Goal: Task Accomplishment & Management: Use online tool/utility

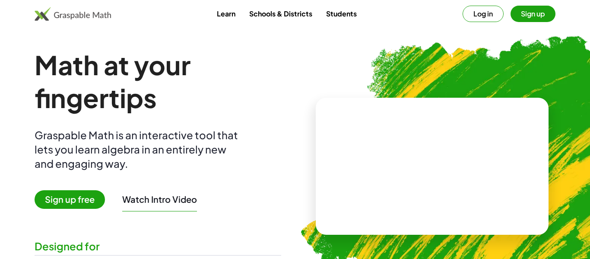
click at [489, 14] on button "Log in" at bounding box center [483, 14] width 41 height 16
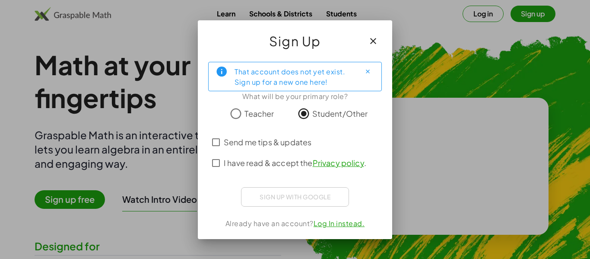
click at [295, 197] on div "Sign up with Google Sign in with Google Sign in with Google. Opens in new tab" at bounding box center [295, 196] width 108 height 19
click at [253, 158] on span "I have read & accept the Privacy policy ." at bounding box center [295, 163] width 143 height 12
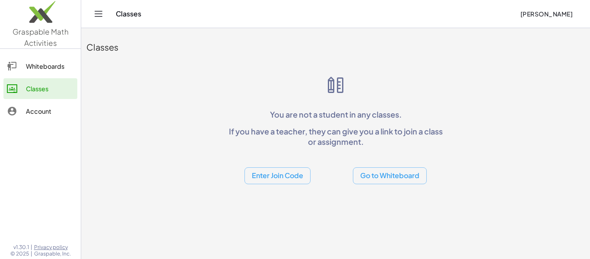
click at [279, 179] on button "Enter Join Code" at bounding box center [278, 175] width 66 height 17
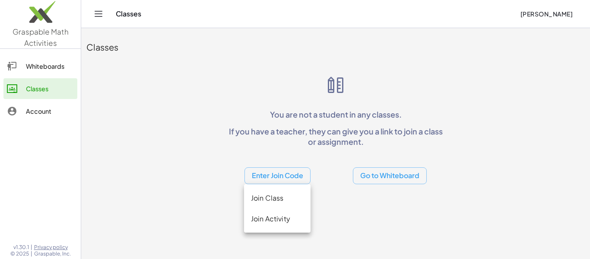
click at [282, 196] on div "Join Class" at bounding box center [277, 198] width 53 height 10
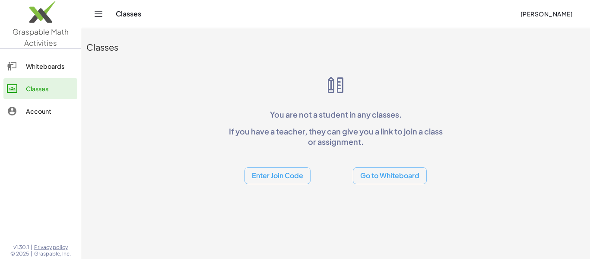
click at [256, 177] on button "Enter Join Code" at bounding box center [278, 175] width 66 height 17
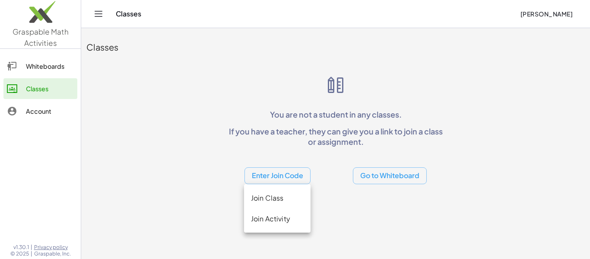
click at [272, 221] on div "Join Activity" at bounding box center [277, 219] width 53 height 10
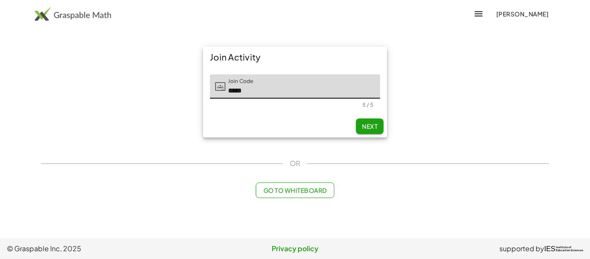
click at [373, 135] on div "Next" at bounding box center [295, 126] width 184 height 22
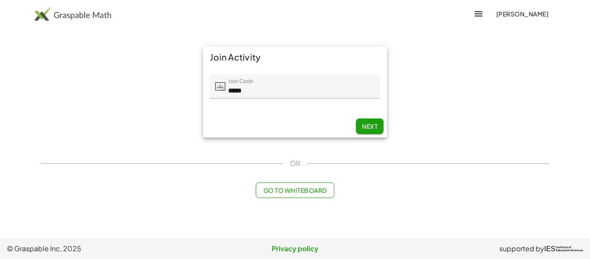
click at [377, 125] on span "Next" at bounding box center [370, 126] width 16 height 8
type input "*****"
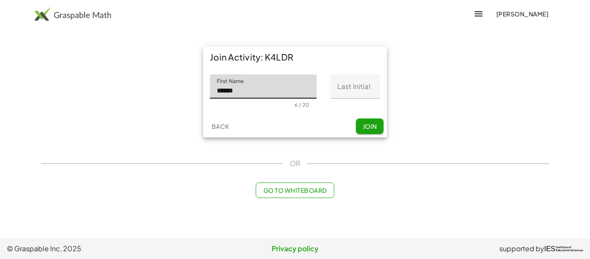
type input "******"
click at [357, 83] on input "Last Initial" at bounding box center [356, 86] width 50 height 24
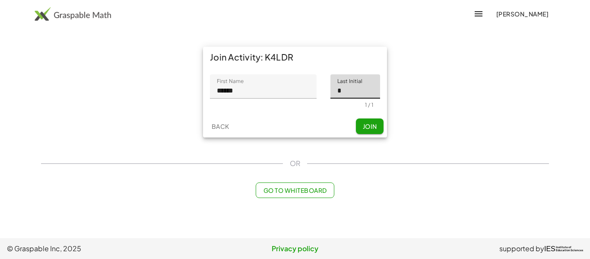
type input "*"
click at [371, 123] on span "Join" at bounding box center [370, 126] width 14 height 8
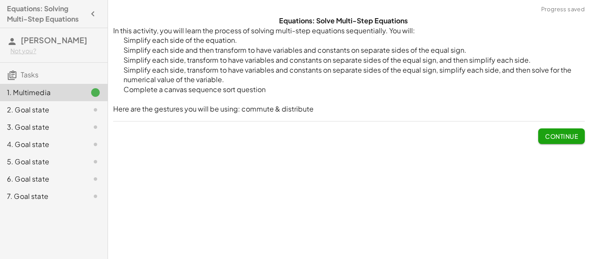
click at [555, 135] on span "Continue" at bounding box center [561, 136] width 33 height 8
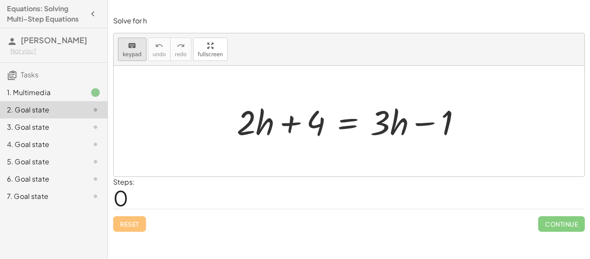
click at [137, 48] on div "keyboard" at bounding box center [132, 45] width 19 height 10
click at [123, 48] on div "keyboard" at bounding box center [132, 45] width 19 height 10
click at [255, 114] on div at bounding box center [353, 121] width 240 height 45
click at [355, 93] on div at bounding box center [349, 121] width 471 height 111
click at [280, 103] on div at bounding box center [353, 121] width 240 height 45
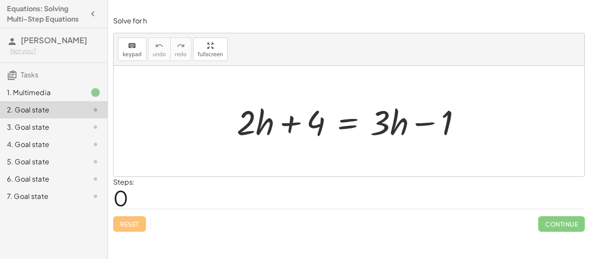
click at [269, 125] on div at bounding box center [353, 121] width 240 height 45
click at [251, 125] on div at bounding box center [353, 121] width 240 height 45
click at [394, 131] on div at bounding box center [353, 121] width 240 height 45
click at [264, 122] on div at bounding box center [353, 121] width 240 height 45
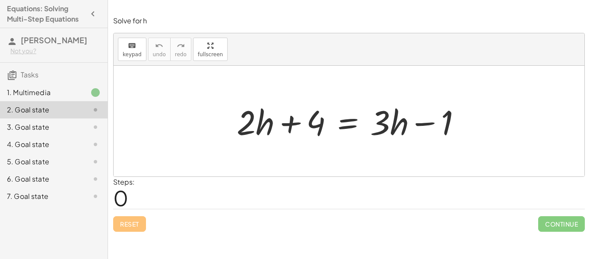
click at [387, 120] on div at bounding box center [353, 121] width 240 height 45
click at [257, 125] on div at bounding box center [353, 121] width 240 height 45
click at [389, 130] on div at bounding box center [353, 121] width 240 height 45
click at [238, 121] on div at bounding box center [353, 121] width 240 height 45
click at [249, 121] on div at bounding box center [353, 121] width 240 height 45
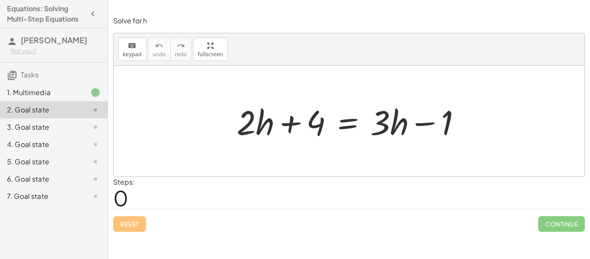
click at [249, 121] on div at bounding box center [353, 121] width 240 height 45
click at [392, 108] on div at bounding box center [353, 121] width 240 height 45
click at [135, 53] on span "keypad" at bounding box center [132, 54] width 19 height 6
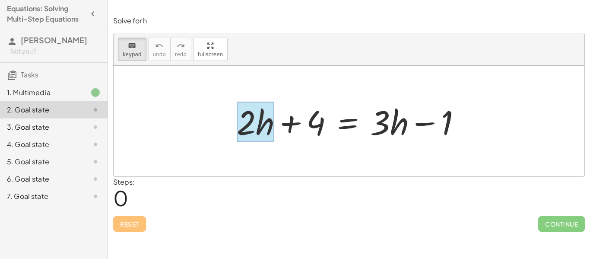
click at [262, 123] on div at bounding box center [256, 122] width 38 height 40
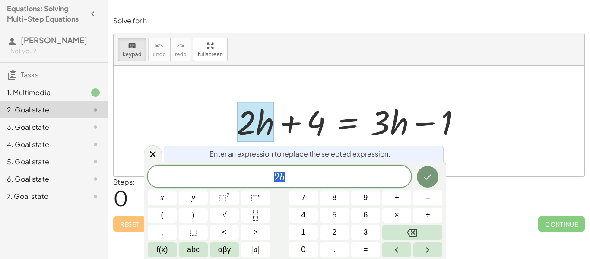
scroll to position [0, 0]
click at [411, 235] on icon "Backspace" at bounding box center [412, 232] width 10 height 10
click at [426, 184] on button "Done" at bounding box center [428, 177] width 22 height 22
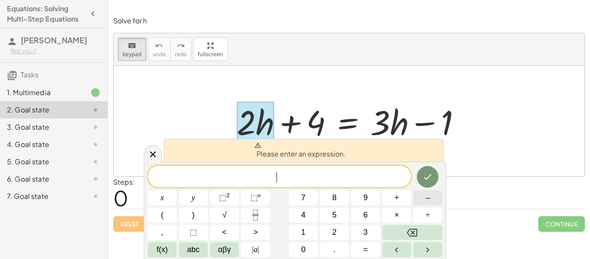
click at [424, 201] on button "–" at bounding box center [428, 197] width 29 height 15
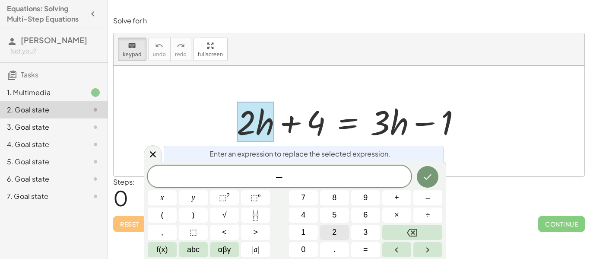
click at [338, 233] on button "2" at bounding box center [334, 232] width 29 height 15
click at [422, 252] on button "Right arrow" at bounding box center [428, 249] width 29 height 15
click at [425, 173] on icon "Done" at bounding box center [428, 177] width 10 height 10
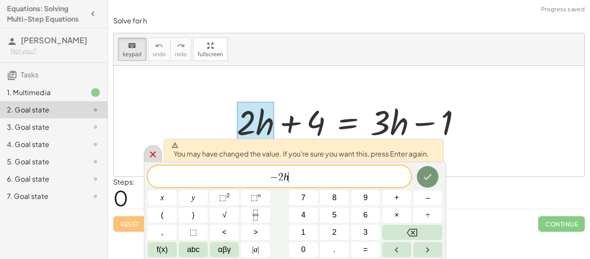
click at [152, 148] on div at bounding box center [153, 153] width 18 height 17
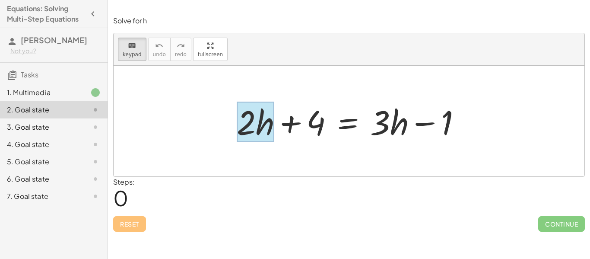
click at [263, 131] on div at bounding box center [256, 122] width 38 height 40
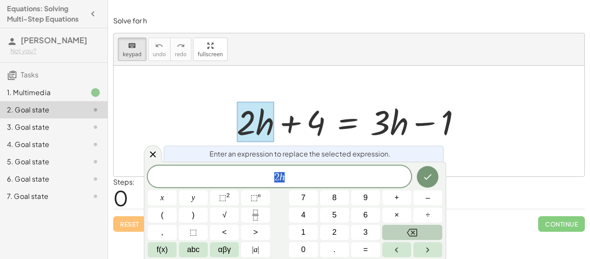
click at [392, 229] on button "Backspace" at bounding box center [413, 232] width 60 height 15
click at [427, 173] on icon "Done" at bounding box center [428, 177] width 10 height 10
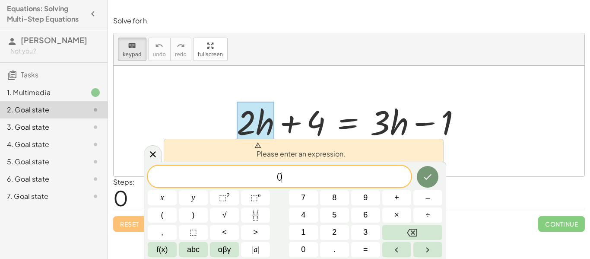
scroll to position [2, 0]
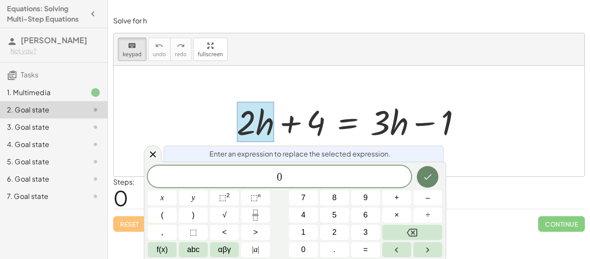
click at [431, 176] on icon "Done" at bounding box center [428, 177] width 10 height 10
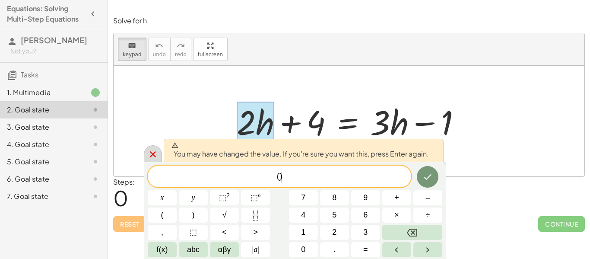
click at [153, 155] on icon at bounding box center [153, 154] width 6 height 6
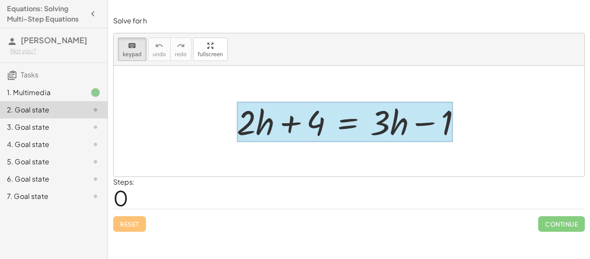
click at [355, 131] on div at bounding box center [345, 122] width 216 height 40
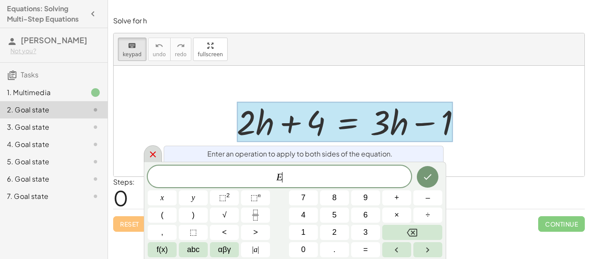
click at [156, 153] on icon at bounding box center [153, 154] width 10 height 10
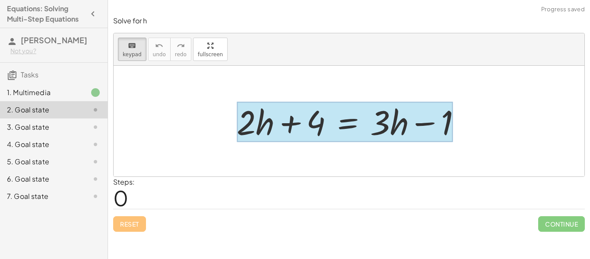
click at [345, 122] on div at bounding box center [345, 122] width 216 height 40
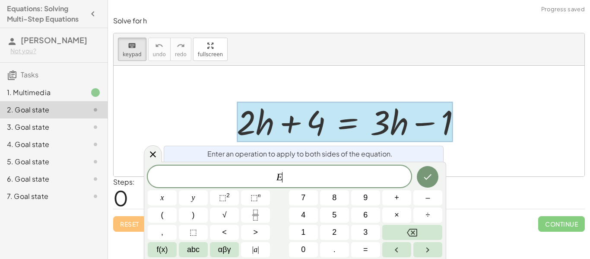
scroll to position [3, 0]
click at [420, 233] on button "Backspace" at bounding box center [413, 232] width 60 height 15
click at [428, 200] on span "–" at bounding box center [428, 198] width 4 height 12
click at [331, 231] on button "2" at bounding box center [334, 232] width 29 height 15
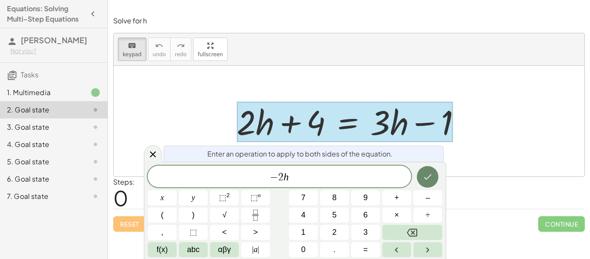
click at [433, 186] on button "Done" at bounding box center [428, 177] width 22 height 22
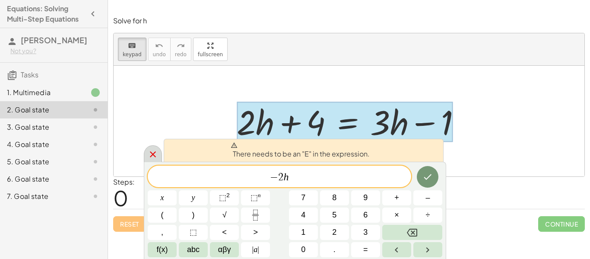
click at [156, 156] on icon at bounding box center [153, 154] width 10 height 10
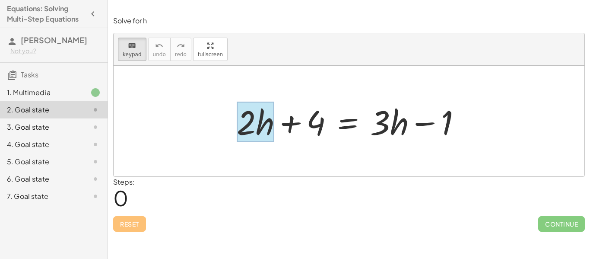
click at [259, 133] on div at bounding box center [256, 122] width 38 height 40
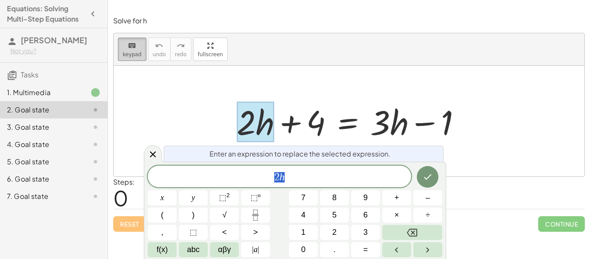
click at [137, 53] on span "keypad" at bounding box center [132, 54] width 19 height 6
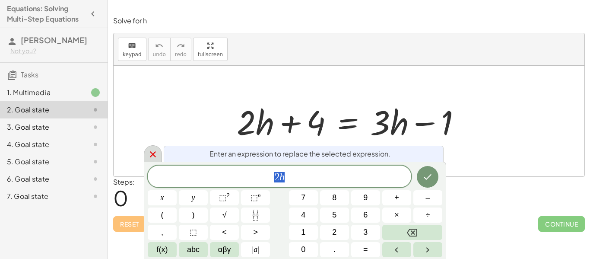
click at [153, 153] on icon at bounding box center [153, 154] width 10 height 10
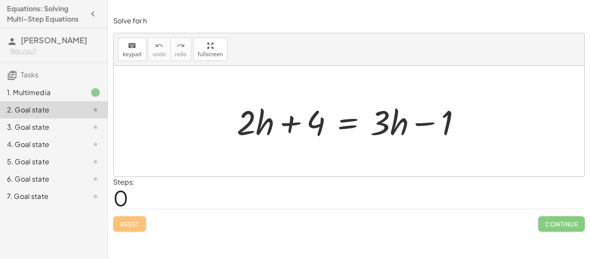
click at [238, 120] on div at bounding box center [353, 121] width 240 height 45
click at [254, 119] on div at bounding box center [353, 121] width 240 height 45
click at [251, 121] on div at bounding box center [353, 121] width 240 height 45
drag, startPoint x: 251, startPoint y: 121, endPoint x: 274, endPoint y: 121, distance: 22.9
click at [274, 121] on div at bounding box center [353, 121] width 240 height 45
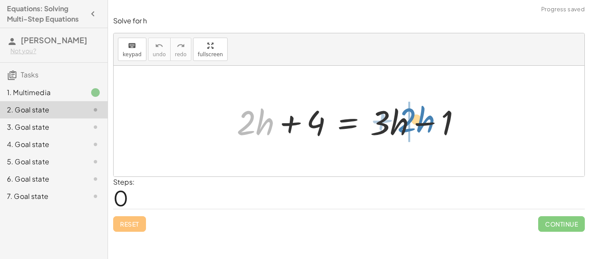
drag, startPoint x: 265, startPoint y: 124, endPoint x: 423, endPoint y: 121, distance: 158.7
click at [423, 121] on div at bounding box center [353, 121] width 240 height 45
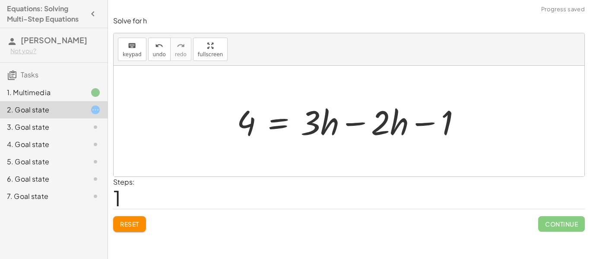
click at [357, 122] on div at bounding box center [353, 121] width 240 height 45
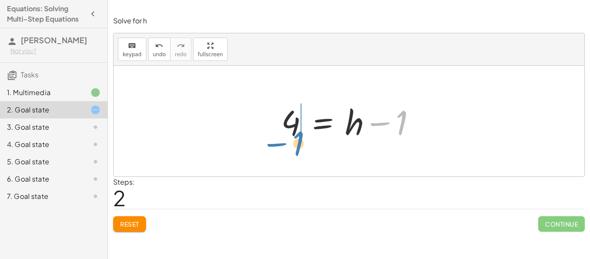
drag, startPoint x: 381, startPoint y: 128, endPoint x: 277, endPoint y: 144, distance: 105.8
click at [277, 144] on div "+ · 2 · h + 4 = + · 3 · h − 1 4 = + · 3 · h − · 2 · h − 1 4 = + · 1 · h − 1 − 1…" at bounding box center [348, 121] width 161 height 49
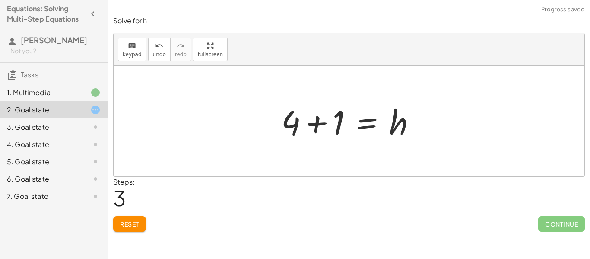
click at [325, 126] on div at bounding box center [352, 121] width 150 height 45
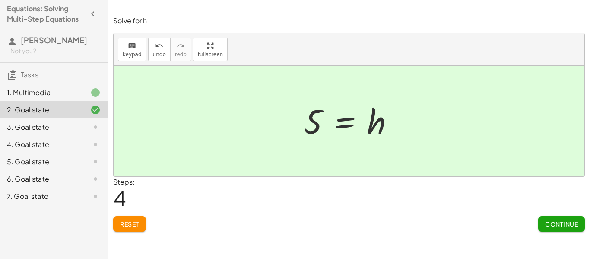
click at [567, 223] on span "Continue" at bounding box center [561, 224] width 33 height 8
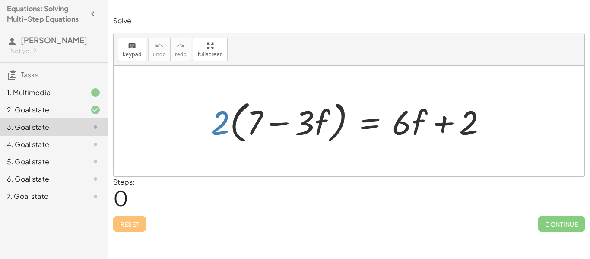
click at [224, 123] on div at bounding box center [352, 121] width 291 height 50
drag, startPoint x: 224, startPoint y: 123, endPoint x: 272, endPoint y: 120, distance: 47.6
click at [272, 120] on div at bounding box center [352, 121] width 291 height 50
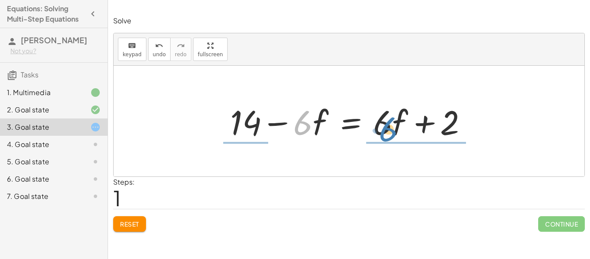
drag, startPoint x: 304, startPoint y: 126, endPoint x: 389, endPoint y: 133, distance: 85.4
click at [389, 133] on div at bounding box center [352, 121] width 253 height 45
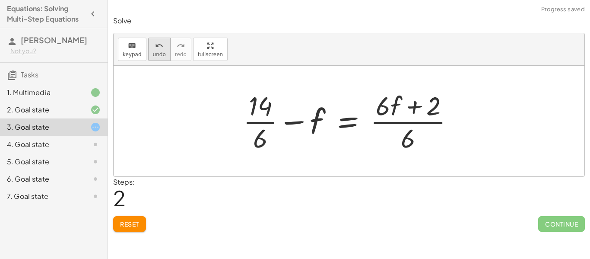
click at [162, 40] on div "undo" at bounding box center [159, 45] width 13 height 10
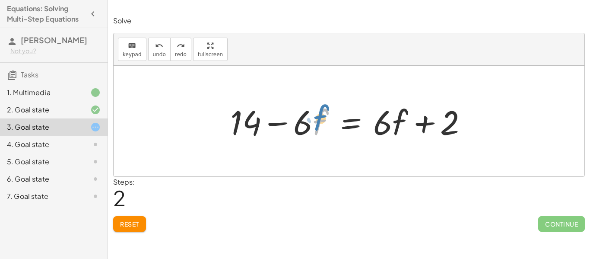
click at [319, 120] on div at bounding box center [352, 121] width 253 height 45
drag, startPoint x: 305, startPoint y: 126, endPoint x: 310, endPoint y: 124, distance: 5.8
click at [310, 124] on div at bounding box center [352, 121] width 253 height 45
drag, startPoint x: 307, startPoint y: 124, endPoint x: 326, endPoint y: 116, distance: 21.3
click at [326, 116] on div at bounding box center [352, 121] width 253 height 45
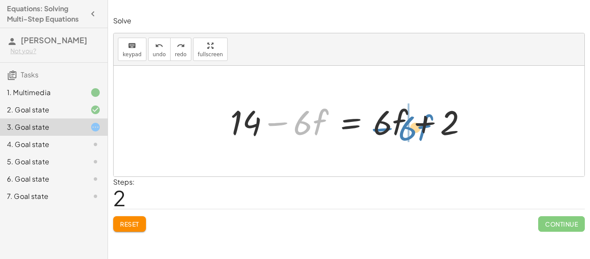
drag, startPoint x: 320, startPoint y: 120, endPoint x: 424, endPoint y: 125, distance: 104.3
click at [424, 125] on div at bounding box center [352, 121] width 253 height 45
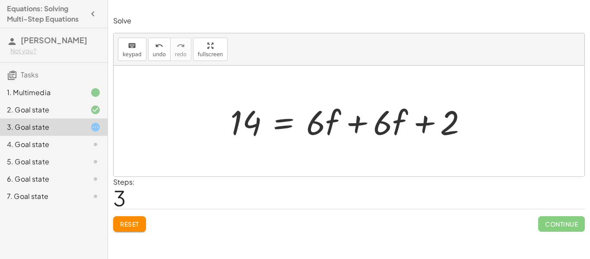
click at [358, 125] on div at bounding box center [352, 121] width 253 height 45
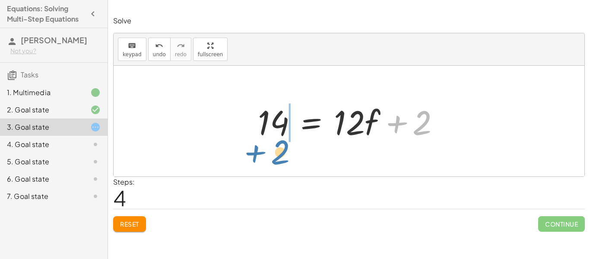
drag, startPoint x: 424, startPoint y: 125, endPoint x: 298, endPoint y: 147, distance: 127.6
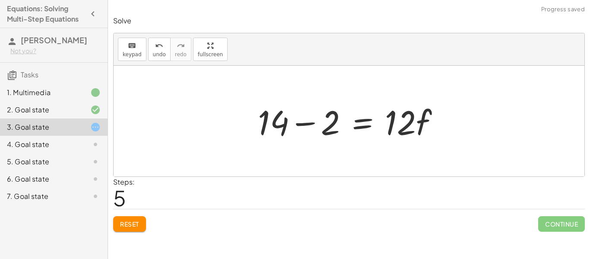
click at [312, 125] on div at bounding box center [353, 121] width 198 height 45
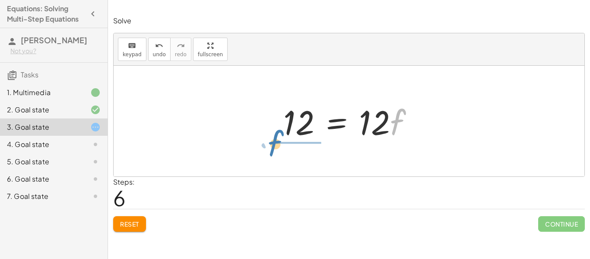
drag, startPoint x: 399, startPoint y: 128, endPoint x: 278, endPoint y: 148, distance: 123.6
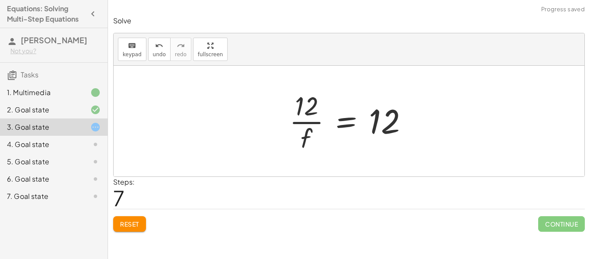
click at [314, 124] on div at bounding box center [352, 121] width 134 height 67
click at [159, 48] on icon "undo" at bounding box center [159, 46] width 8 height 10
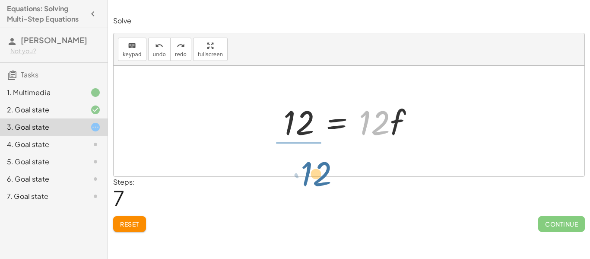
drag, startPoint x: 372, startPoint y: 124, endPoint x: 308, endPoint y: 161, distance: 73.6
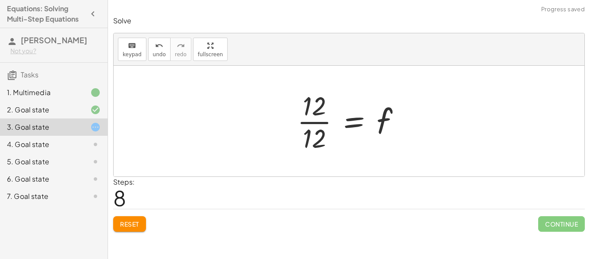
click at [308, 124] on div at bounding box center [352, 121] width 119 height 67
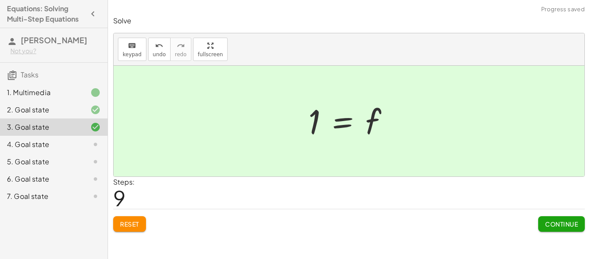
click at [555, 229] on button "Continue" at bounding box center [562, 224] width 47 height 16
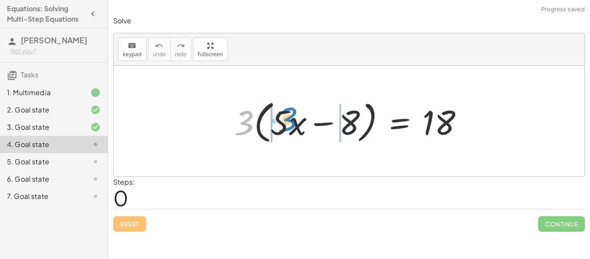
drag, startPoint x: 251, startPoint y: 123, endPoint x: 294, endPoint y: 119, distance: 43.8
click at [294, 119] on div at bounding box center [352, 121] width 245 height 50
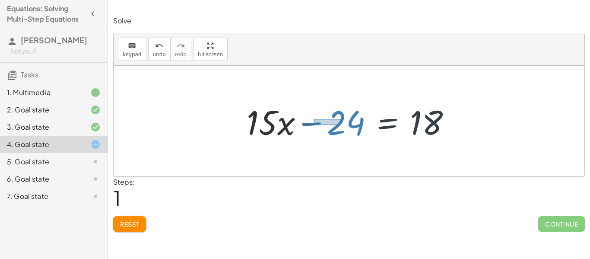
drag, startPoint x: 341, startPoint y: 125, endPoint x: 315, endPoint y: 119, distance: 27.1
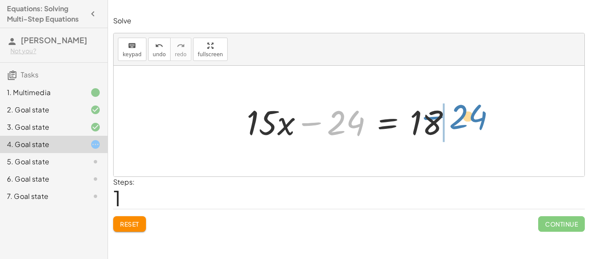
drag, startPoint x: 337, startPoint y: 120, endPoint x: 465, endPoint y: 114, distance: 128.1
click at [465, 114] on div "· 3 · ( + · 5 · x − 8 ) = 18 + · 3 · 5 · x − · 3 · 8 = 18 − 24 + · x − = 18 · 1…" at bounding box center [349, 121] width 471 height 111
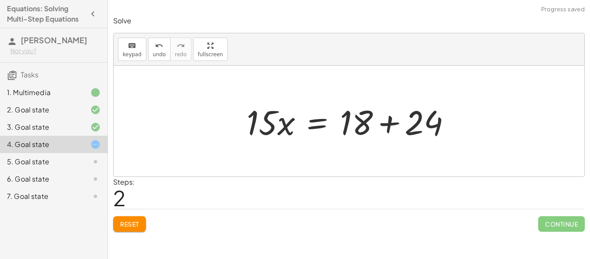
click at [387, 125] on div at bounding box center [352, 121] width 220 height 45
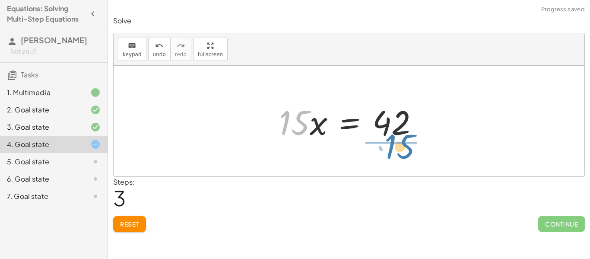
drag, startPoint x: 296, startPoint y: 127, endPoint x: 402, endPoint y: 150, distance: 108.8
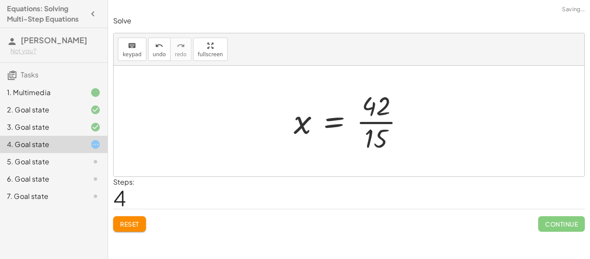
click at [385, 129] on div at bounding box center [353, 121] width 126 height 67
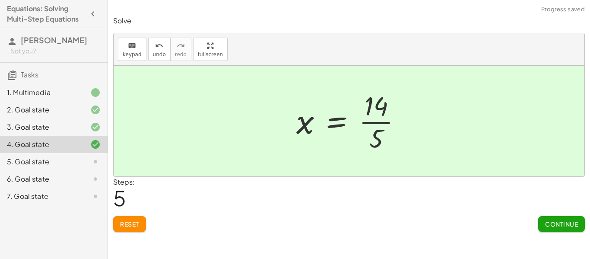
click at [575, 225] on span "Continue" at bounding box center [561, 224] width 33 height 8
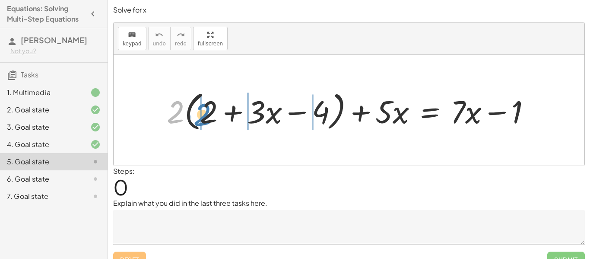
drag, startPoint x: 181, startPoint y: 107, endPoint x: 207, endPoint y: 109, distance: 26.9
click at [207, 109] on div at bounding box center [353, 110] width 380 height 46
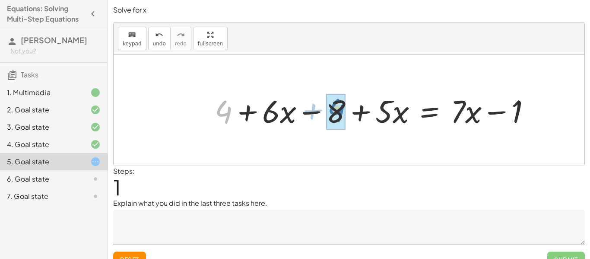
drag, startPoint x: 220, startPoint y: 113, endPoint x: 332, endPoint y: 110, distance: 112.8
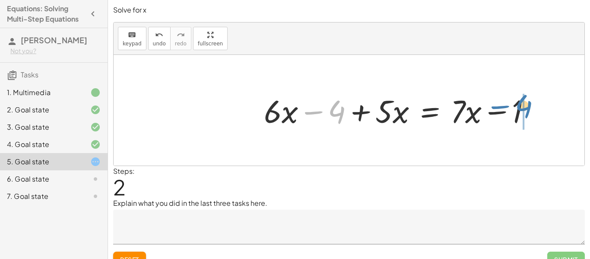
drag, startPoint x: 334, startPoint y: 113, endPoint x: 523, endPoint y: 107, distance: 189.0
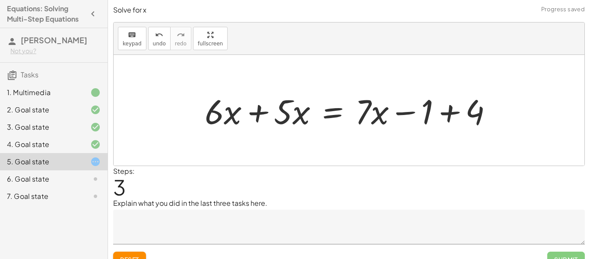
click at [443, 118] on div at bounding box center [352, 110] width 303 height 45
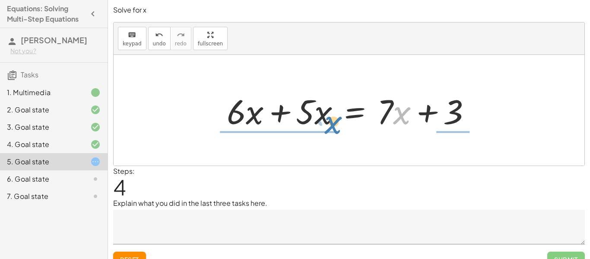
drag, startPoint x: 394, startPoint y: 108, endPoint x: 327, endPoint y: 116, distance: 67.9
click at [327, 116] on div at bounding box center [353, 110] width 260 height 45
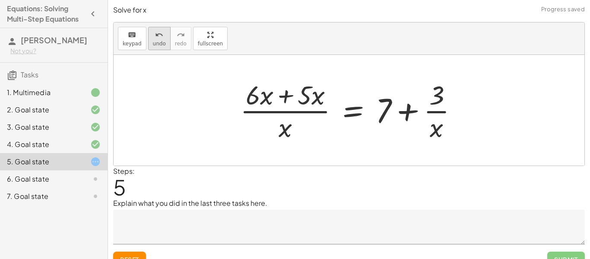
click at [156, 37] on icon "undo" at bounding box center [159, 35] width 8 height 10
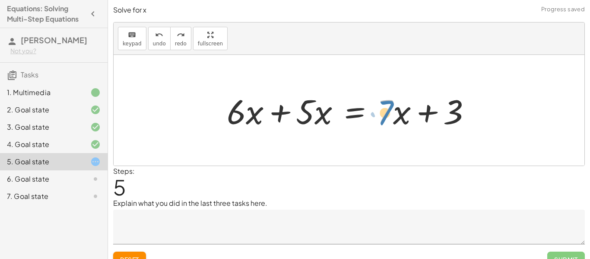
click at [391, 108] on div at bounding box center [353, 110] width 260 height 45
drag, startPoint x: 381, startPoint y: 114, endPoint x: 406, endPoint y: 118, distance: 25.4
click at [406, 118] on div at bounding box center [353, 110] width 260 height 45
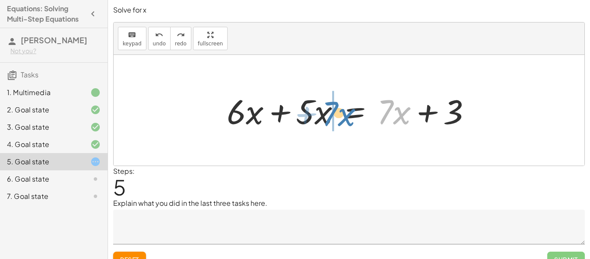
drag, startPoint x: 402, startPoint y: 116, endPoint x: 347, endPoint y: 118, distance: 54.9
click at [347, 118] on div at bounding box center [353, 110] width 260 height 45
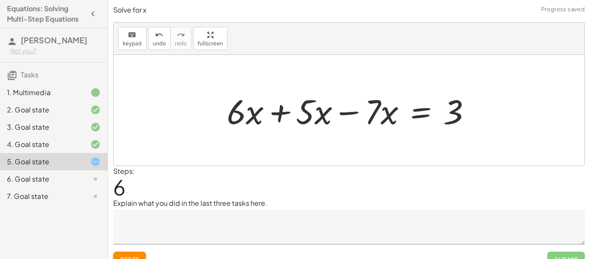
click at [350, 114] on div at bounding box center [353, 110] width 260 height 45
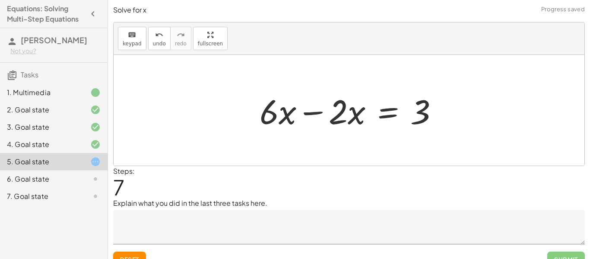
click at [313, 116] on div at bounding box center [352, 110] width 195 height 45
click at [313, 116] on div at bounding box center [349, 110] width 471 height 111
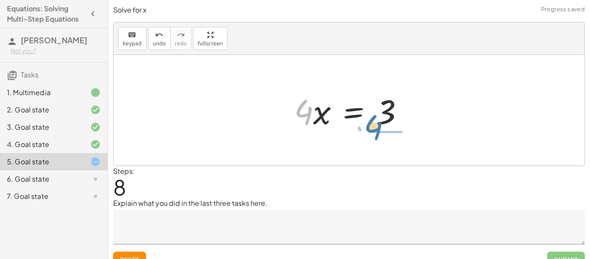
drag, startPoint x: 301, startPoint y: 120, endPoint x: 371, endPoint y: 134, distance: 71.0
click at [371, 134] on div "+ · 2 · ( + 2 + · 3 · x − 4 ) + · 5 · x = + · 7 · x − 1 + · 2 · 2 + · 2 · 3 · x…" at bounding box center [349, 110] width 471 height 111
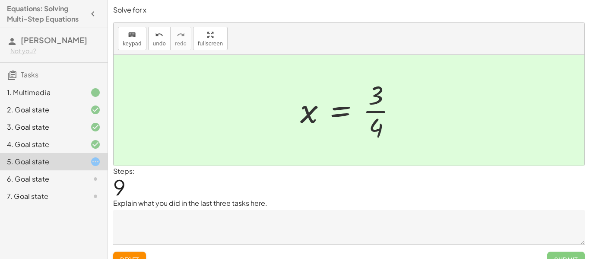
click at [81, 170] on div "4. Goal state" at bounding box center [54, 178] width 108 height 17
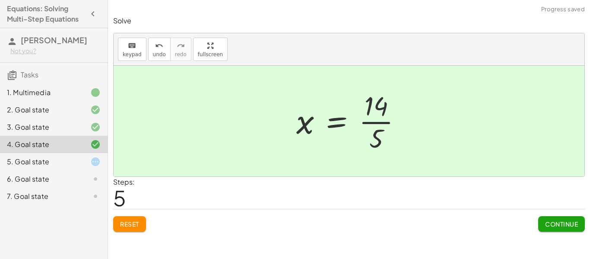
click at [75, 163] on div "5. Goal state" at bounding box center [42, 161] width 70 height 10
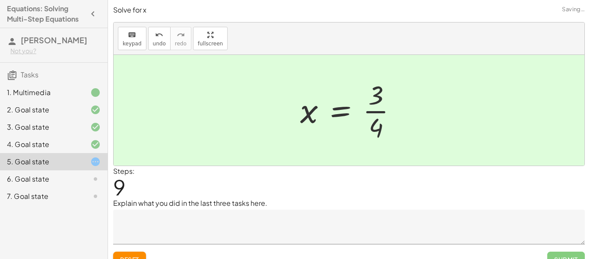
click at [226, 221] on textarea at bounding box center [349, 227] width 472 height 35
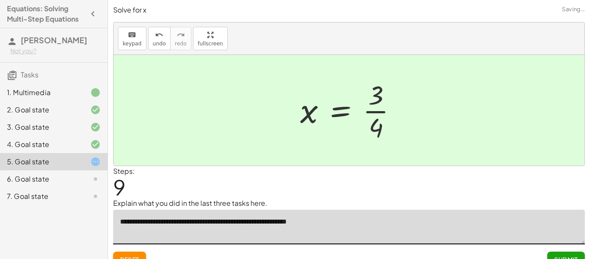
type textarea "**********"
click at [561, 252] on button "Submit" at bounding box center [567, 260] width 38 height 16
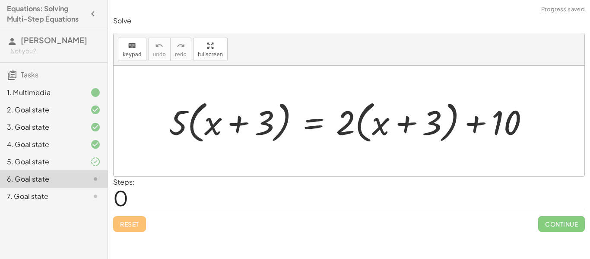
click at [87, 163] on div at bounding box center [89, 161] width 24 height 10
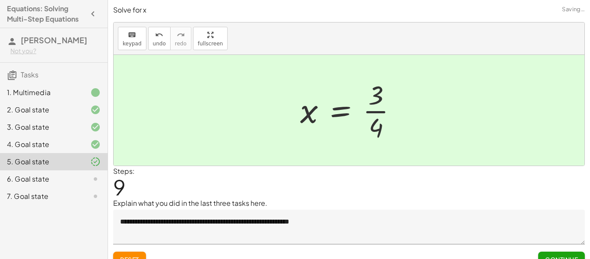
scroll to position [13, 0]
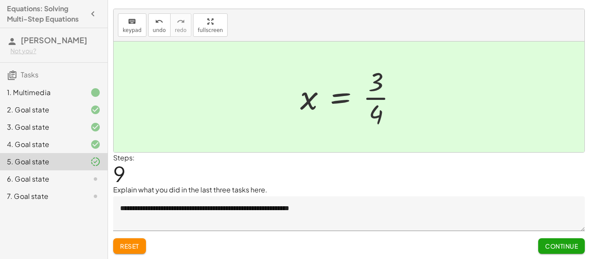
click at [570, 246] on span "Continue" at bounding box center [561, 246] width 33 height 8
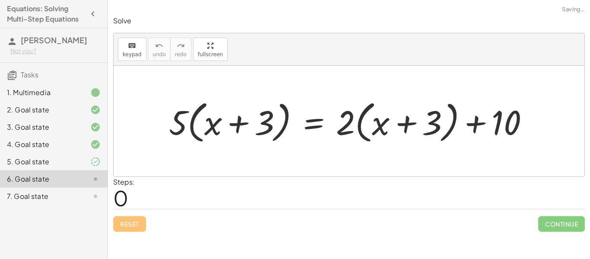
scroll to position [0, 0]
drag, startPoint x: 172, startPoint y: 117, endPoint x: 215, endPoint y: 118, distance: 42.8
click at [215, 118] on div at bounding box center [353, 121] width 376 height 50
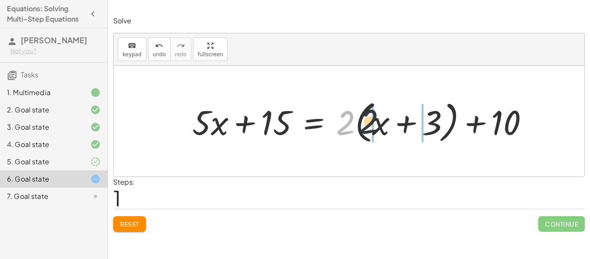
drag, startPoint x: 341, startPoint y: 122, endPoint x: 377, endPoint y: 119, distance: 36.0
click at [377, 119] on div at bounding box center [364, 121] width 352 height 50
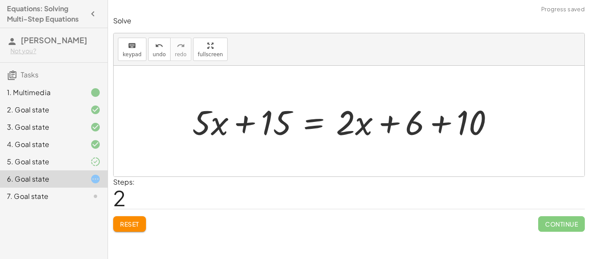
click at [442, 126] on div at bounding box center [347, 121] width 318 height 45
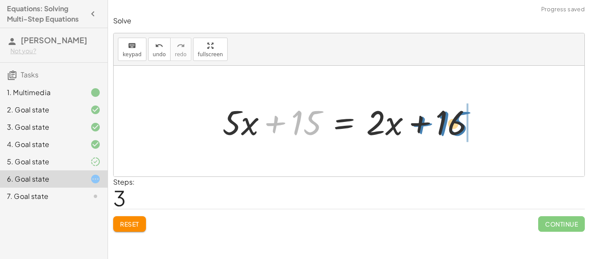
drag, startPoint x: 276, startPoint y: 120, endPoint x: 434, endPoint y: 121, distance: 157.8
click at [434, 121] on div at bounding box center [352, 121] width 268 height 45
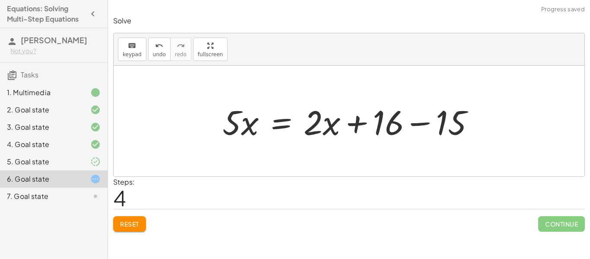
click at [418, 125] on div at bounding box center [352, 121] width 268 height 45
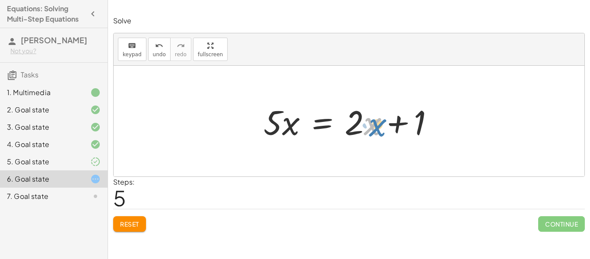
click at [370, 124] on div at bounding box center [352, 121] width 186 height 45
drag, startPoint x: 351, startPoint y: 121, endPoint x: 380, endPoint y: 127, distance: 28.7
click at [380, 127] on div at bounding box center [352, 121] width 186 height 45
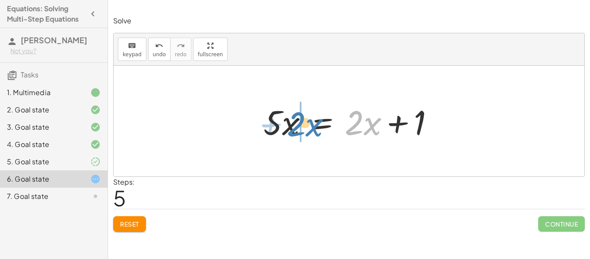
drag, startPoint x: 372, startPoint y: 126, endPoint x: 315, endPoint y: 127, distance: 57.1
click at [315, 127] on div at bounding box center [352, 121] width 186 height 45
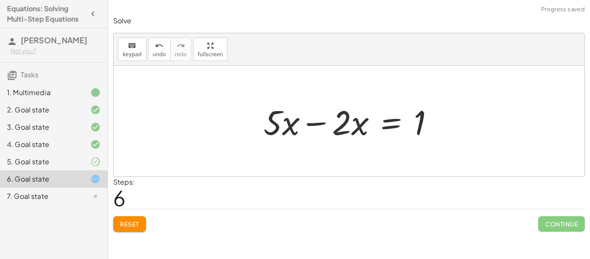
click at [319, 125] on div at bounding box center [352, 121] width 186 height 45
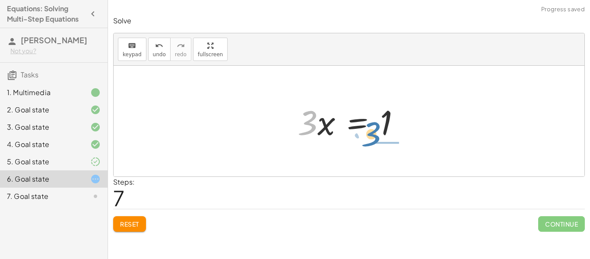
drag, startPoint x: 310, startPoint y: 134, endPoint x: 378, endPoint y: 144, distance: 68.2
click at [378, 144] on div "· 5 · ( + x + 3 ) = + · 2 · ( + x + 3 ) + 10 + · 5 · x + · 5 · 3 = + · 2 · ( + …" at bounding box center [349, 121] width 129 height 49
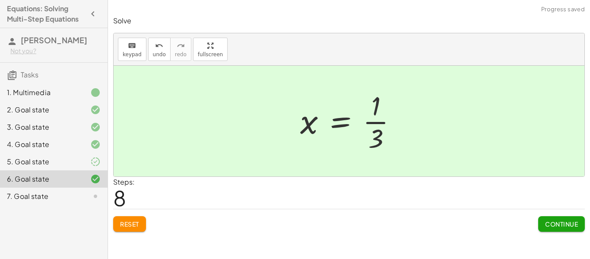
click at [552, 225] on span "Continue" at bounding box center [561, 224] width 33 height 8
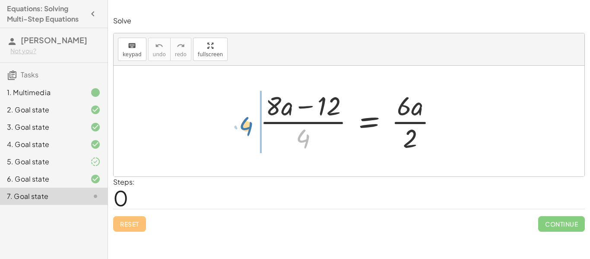
drag, startPoint x: 306, startPoint y: 139, endPoint x: 243, endPoint y: 124, distance: 63.9
click at [302, 107] on div at bounding box center [352, 121] width 193 height 67
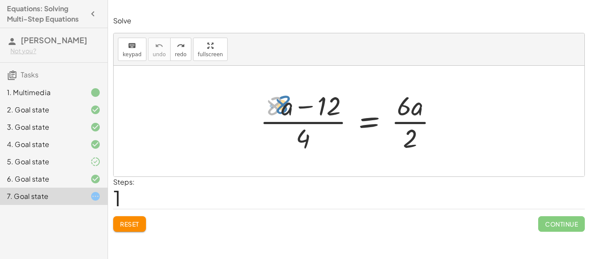
drag, startPoint x: 277, startPoint y: 108, endPoint x: 284, endPoint y: 107, distance: 7.0
click at [284, 107] on div at bounding box center [352, 121] width 193 height 67
drag, startPoint x: 273, startPoint y: 105, endPoint x: 288, endPoint y: 110, distance: 16.2
click at [288, 110] on div at bounding box center [352, 121] width 193 height 67
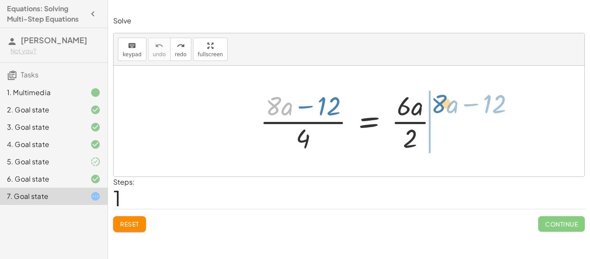
drag, startPoint x: 287, startPoint y: 110, endPoint x: 453, endPoint y: 108, distance: 165.6
click at [453, 108] on div "+ · 8 · a · ( − 12 ) · ( + · 8 · a − 12 ) · 4 = · 6 · a · 2" at bounding box center [349, 121] width 471 height 111
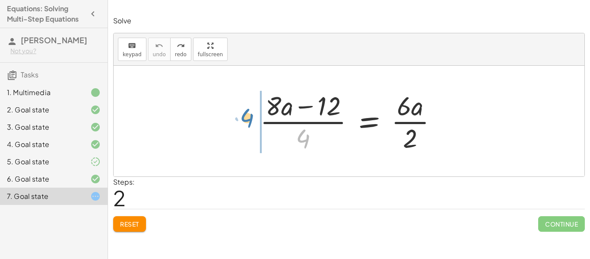
drag, startPoint x: 309, startPoint y: 143, endPoint x: 254, endPoint y: 122, distance: 59.1
click at [254, 122] on div "· 4 · ( + · 8 · a − 12 ) · 4 = · 6 · a · 2" at bounding box center [349, 121] width 204 height 71
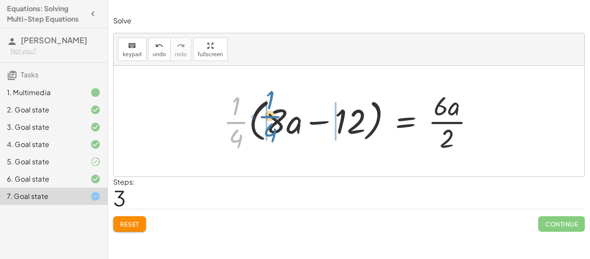
drag, startPoint x: 237, startPoint y: 123, endPoint x: 271, endPoint y: 118, distance: 33.8
click at [271, 118] on div at bounding box center [352, 121] width 266 height 67
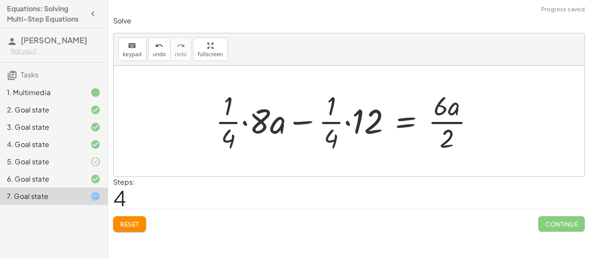
click at [230, 124] on div at bounding box center [348, 121] width 274 height 67
click at [246, 124] on div at bounding box center [348, 121] width 274 height 67
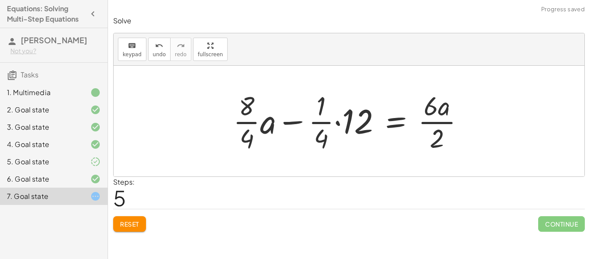
click at [266, 128] on div at bounding box center [352, 121] width 246 height 67
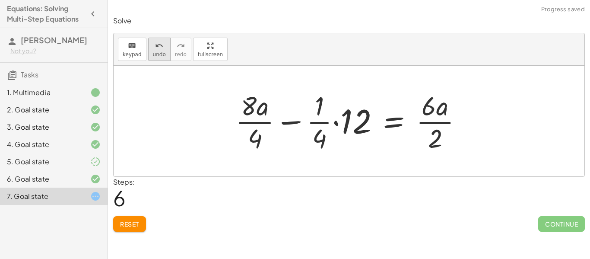
click at [155, 49] on icon "undo" at bounding box center [159, 46] width 8 height 10
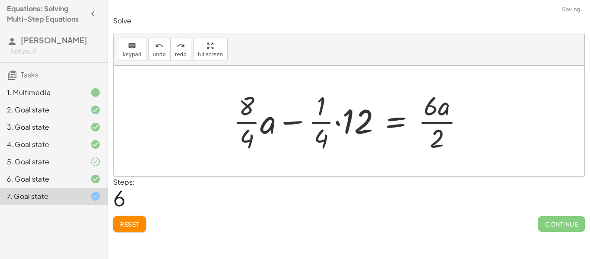
click at [337, 122] on div at bounding box center [352, 121] width 246 height 67
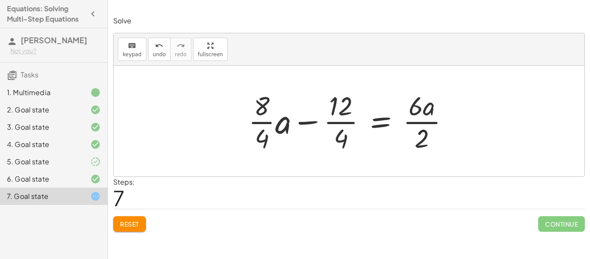
click at [287, 126] on div at bounding box center [352, 121] width 216 height 67
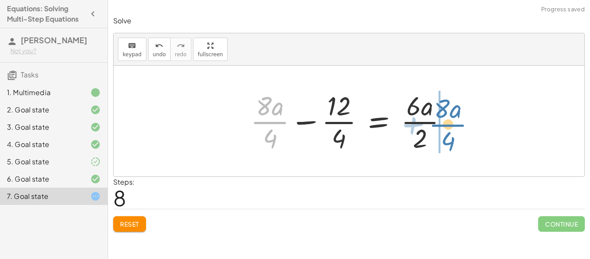
drag, startPoint x: 258, startPoint y: 124, endPoint x: 437, endPoint y: 127, distance: 179.0
click at [437, 127] on div at bounding box center [352, 121] width 212 height 67
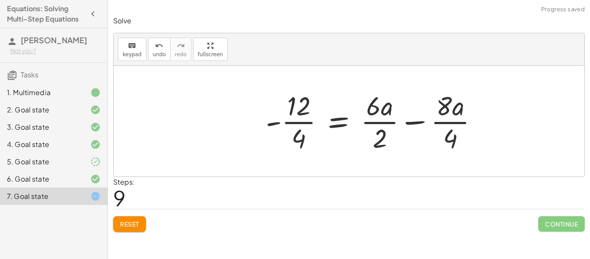
click at [447, 124] on div at bounding box center [376, 121] width 228 height 67
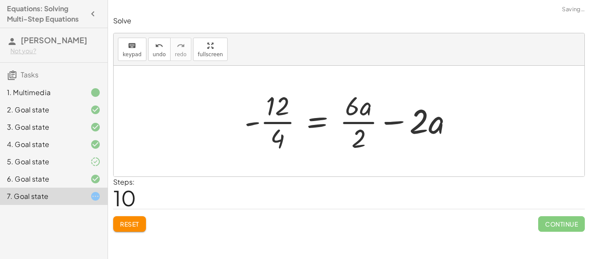
click at [364, 117] on div at bounding box center [352, 121] width 224 height 67
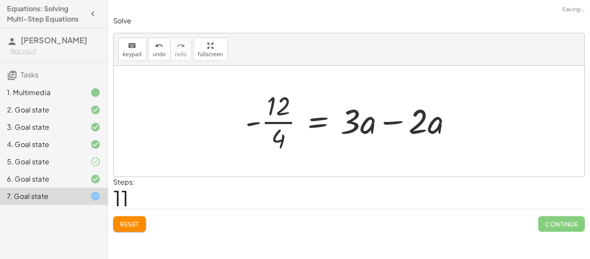
click at [385, 120] on div at bounding box center [352, 121] width 223 height 67
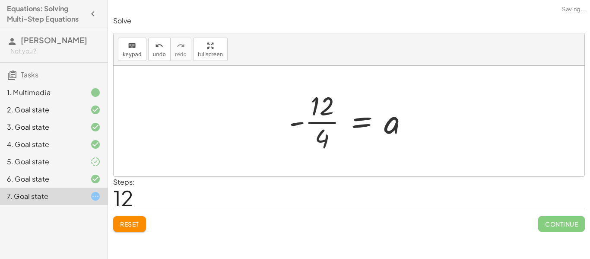
click at [322, 122] on div at bounding box center [352, 121] width 135 height 67
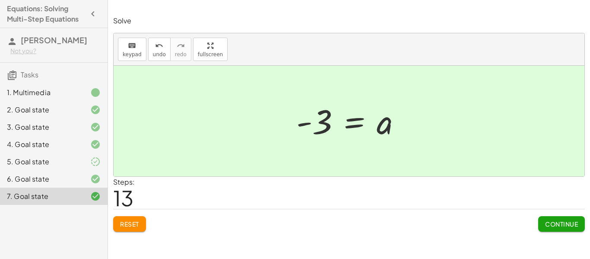
click at [566, 228] on button "Continue" at bounding box center [562, 224] width 47 height 16
